Goal: Task Accomplishment & Management: Use online tool/utility

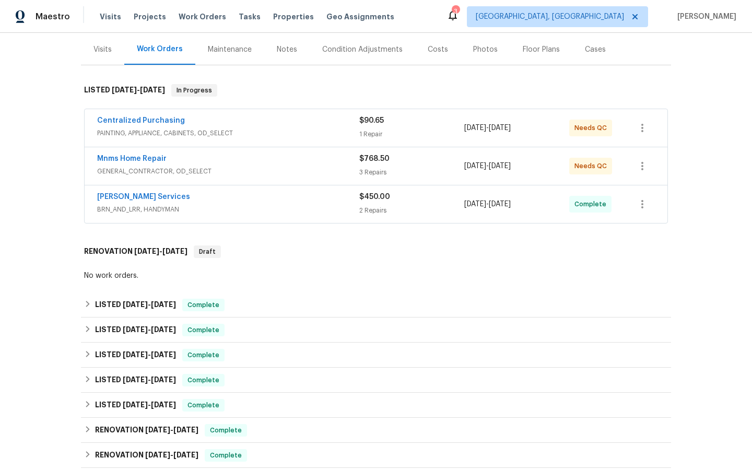
scroll to position [131, 0]
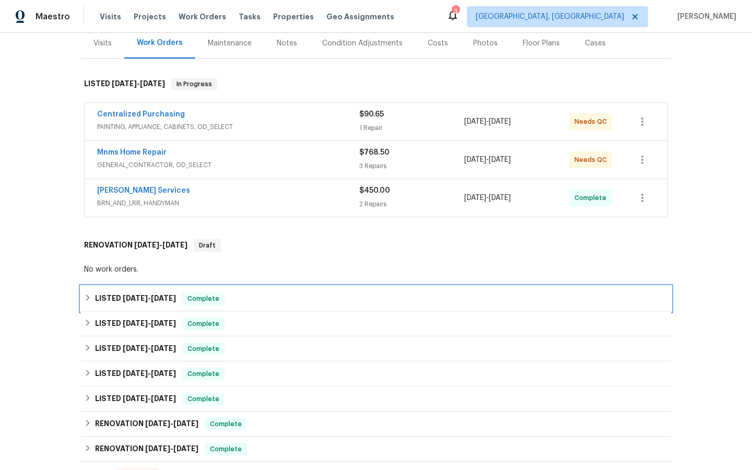
click at [200, 300] on span "Complete" at bounding box center [203, 298] width 40 height 10
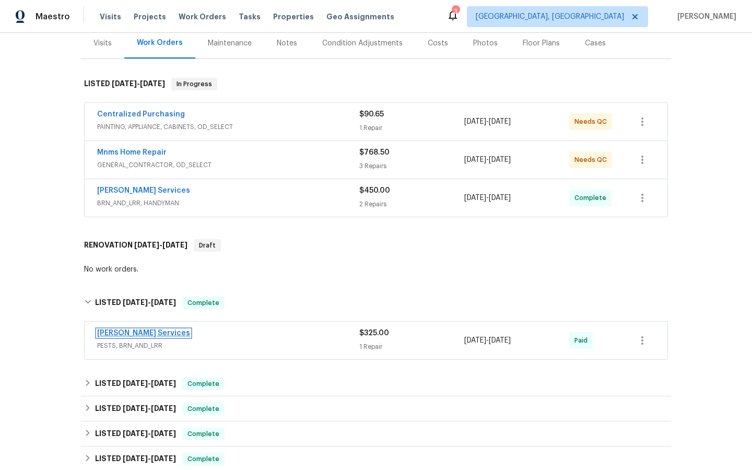
click at [121, 332] on link "[PERSON_NAME] Services" at bounding box center [143, 332] width 93 height 7
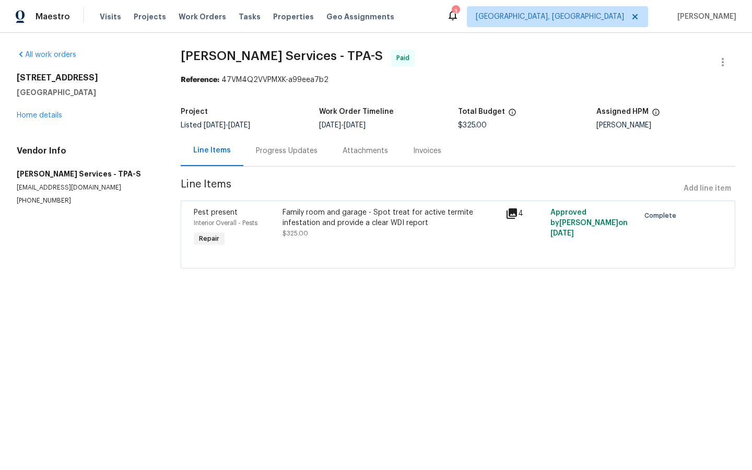
click at [355, 151] on div "Attachments" at bounding box center [365, 151] width 45 height 10
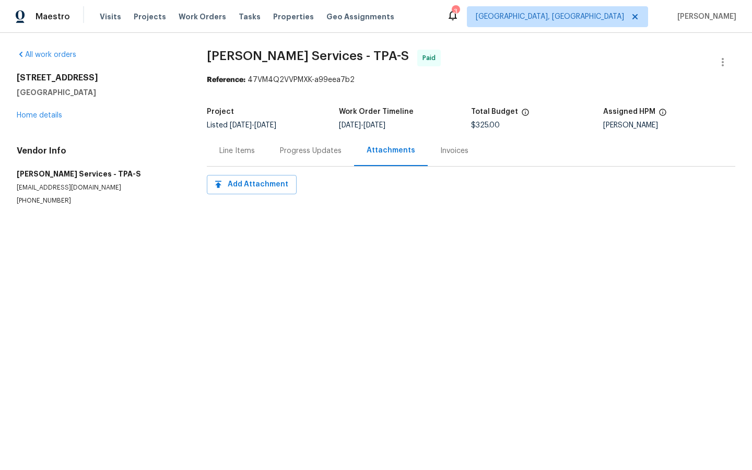
click at [433, 153] on div "Invoices" at bounding box center [454, 150] width 53 height 31
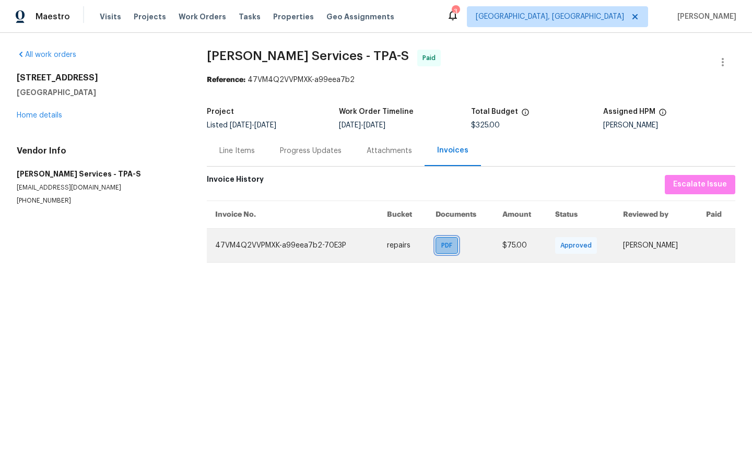
click at [441, 247] on span "PDF" at bounding box center [448, 245] width 15 height 10
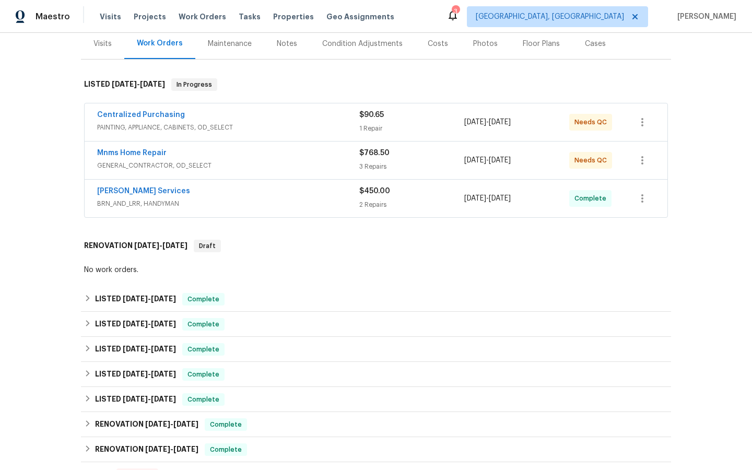
scroll to position [131, 0]
click at [131, 296] on span "[DATE]" at bounding box center [135, 297] width 25 height 7
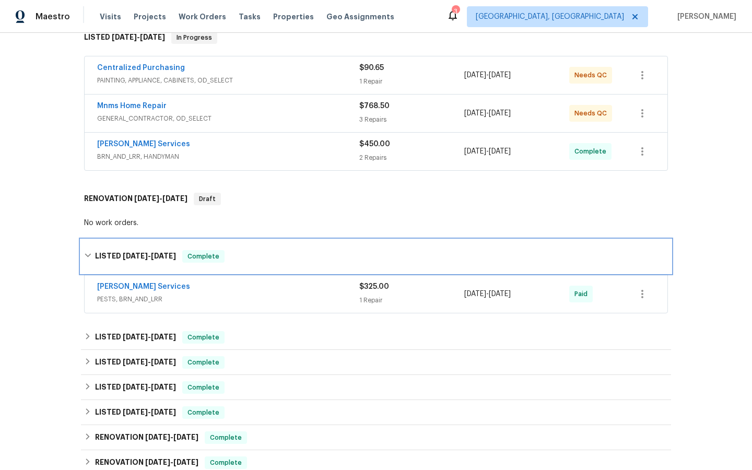
scroll to position [215, 0]
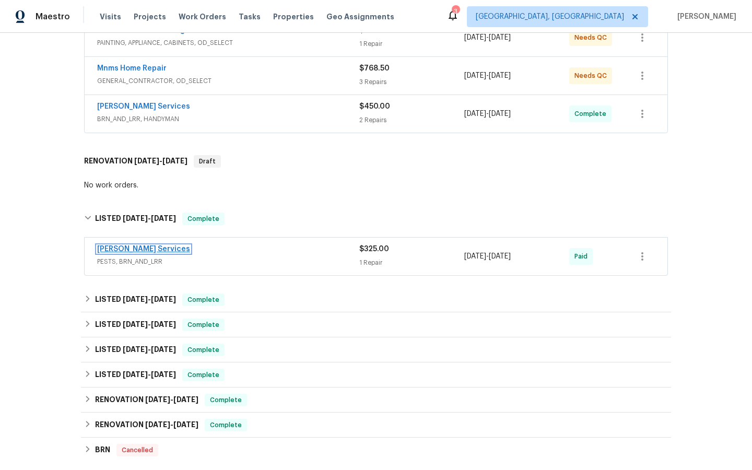
click at [127, 250] on link "[PERSON_NAME] Services" at bounding box center [143, 248] width 93 height 7
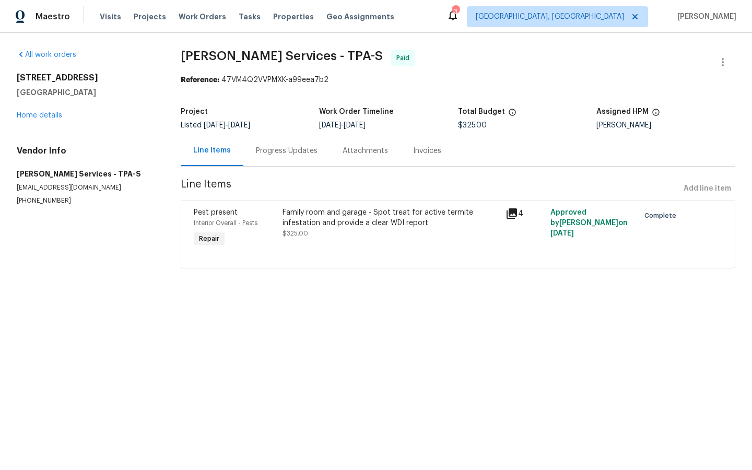
click at [511, 216] on icon at bounding box center [511, 213] width 10 height 10
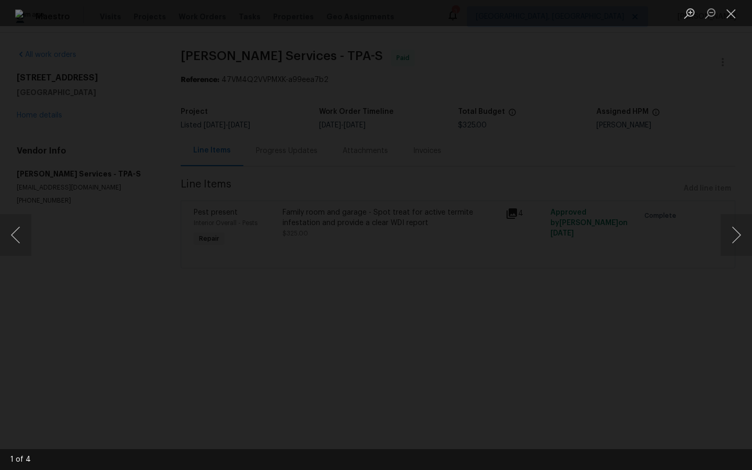
click at [660, 340] on div "Lightbox" at bounding box center [376, 235] width 752 height 470
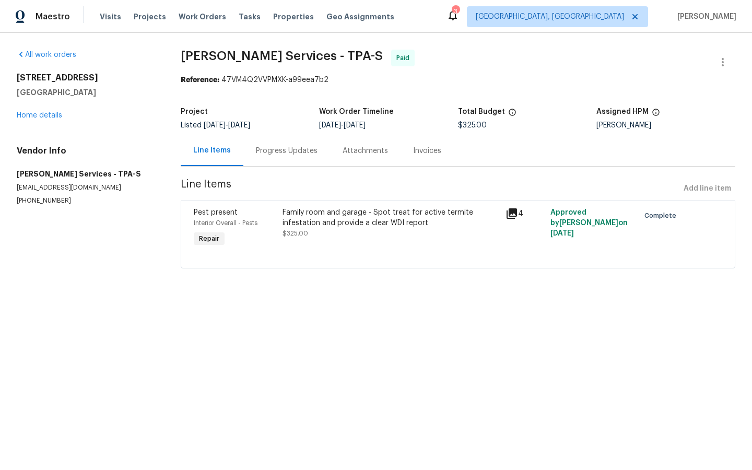
click at [513, 211] on icon at bounding box center [511, 213] width 10 height 10
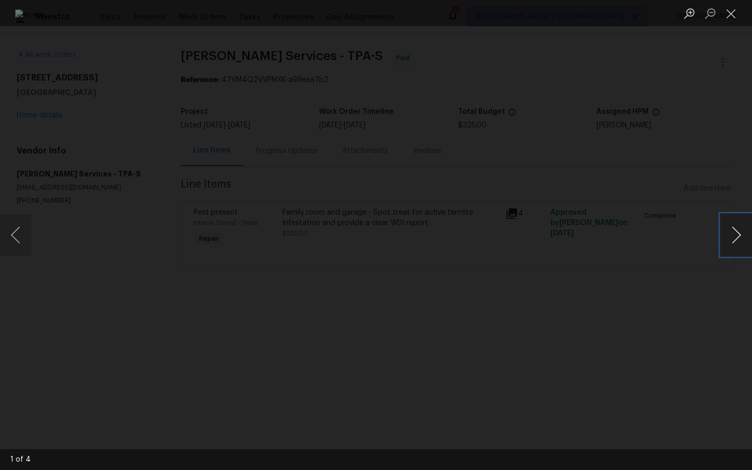
click at [740, 237] on button "Next image" at bounding box center [736, 235] width 31 height 42
click at [661, 314] on div "Lightbox" at bounding box center [376, 235] width 752 height 470
